Goal: Task Accomplishment & Management: Manage account settings

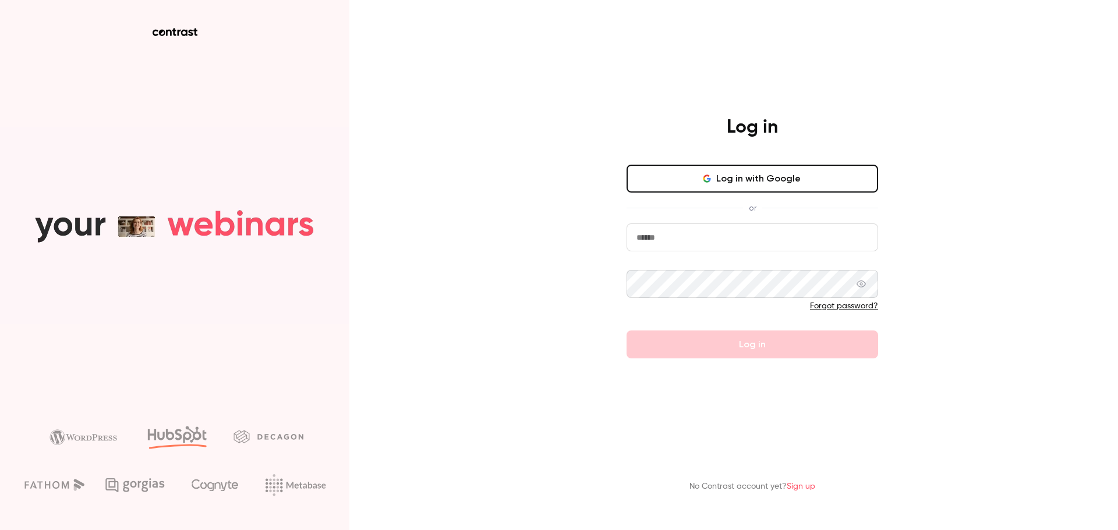
type input "**********"
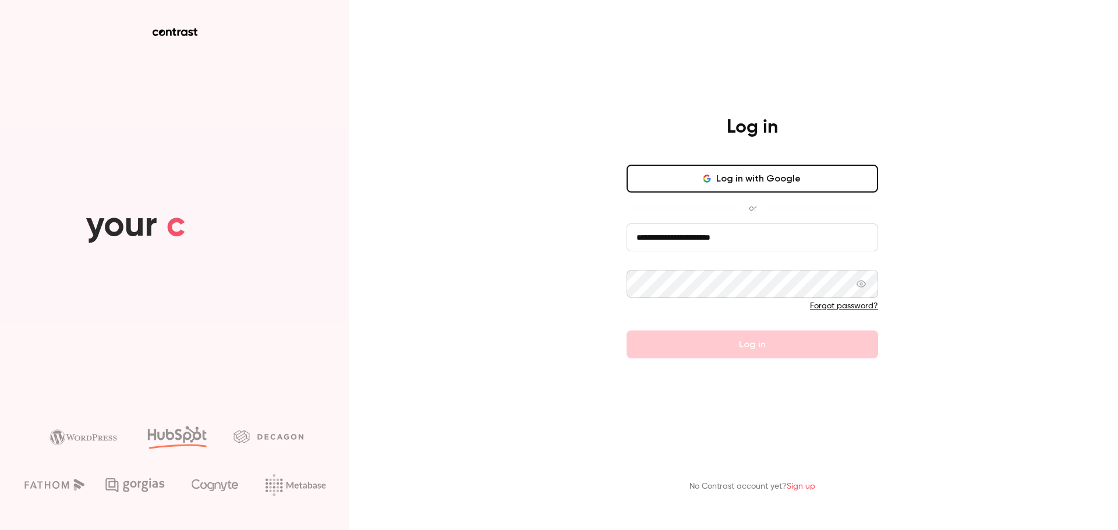
click at [751, 324] on form "**********" at bounding box center [752, 291] width 252 height 135
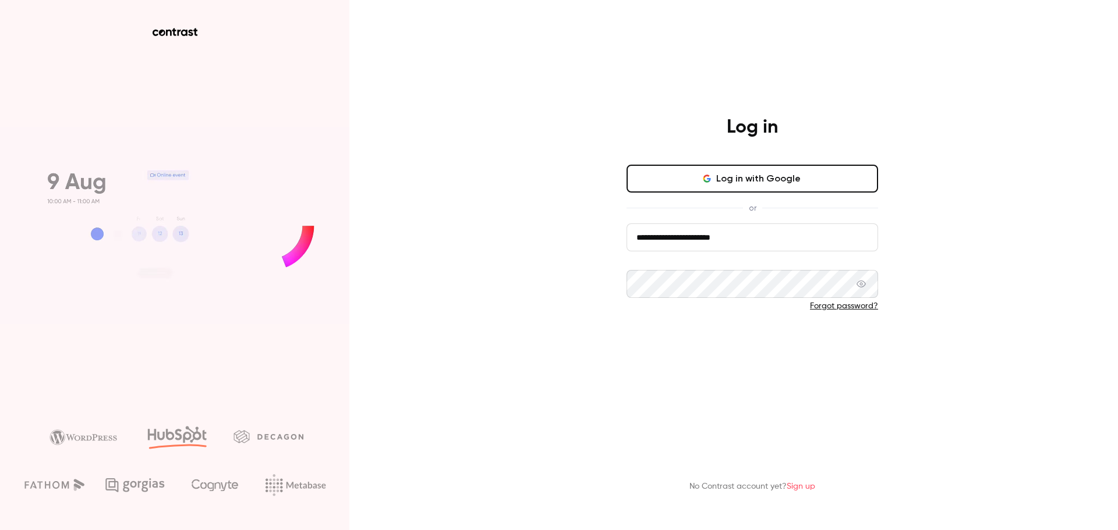
click at [753, 341] on button "Log in" at bounding box center [752, 345] width 252 height 28
